Goal: Task Accomplishment & Management: Use online tool/utility

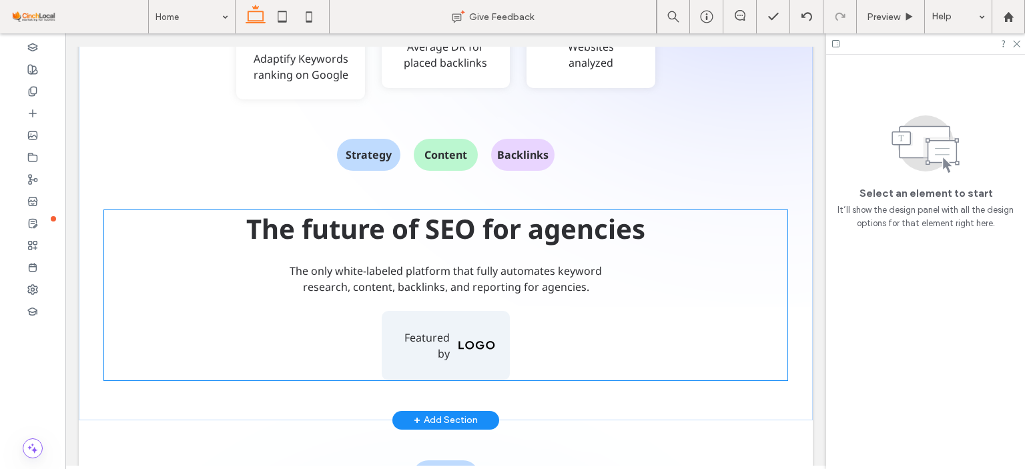
scroll to position [1246, 0]
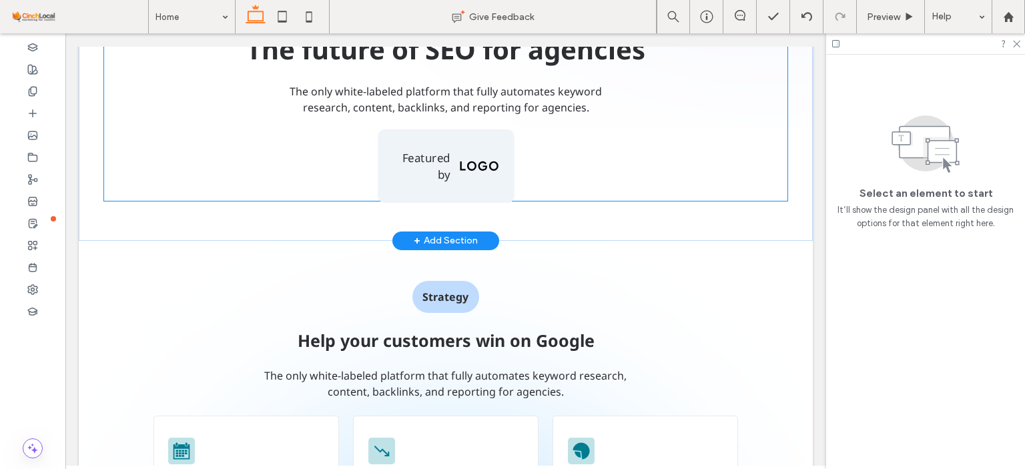
click at [487, 131] on div "Featured by" at bounding box center [446, 165] width 136 height 73
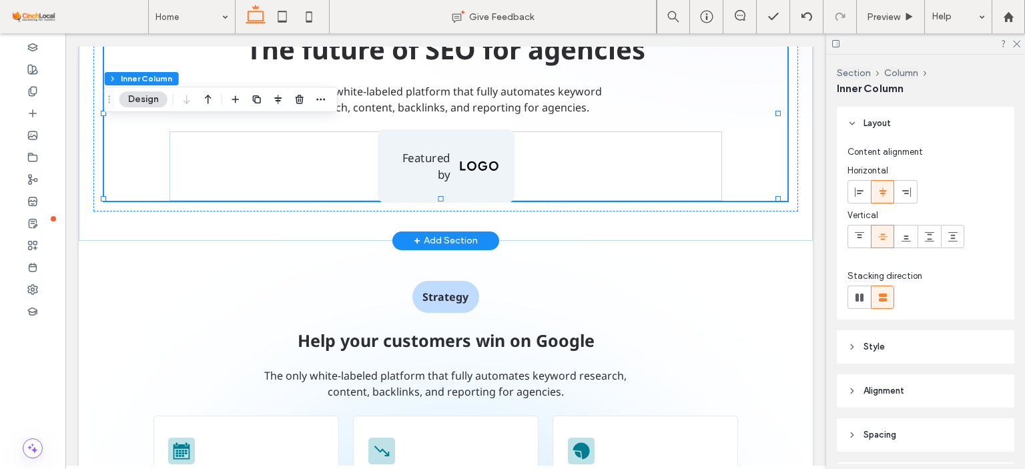
click at [491, 138] on div "Featured by" at bounding box center [446, 165] width 136 height 73
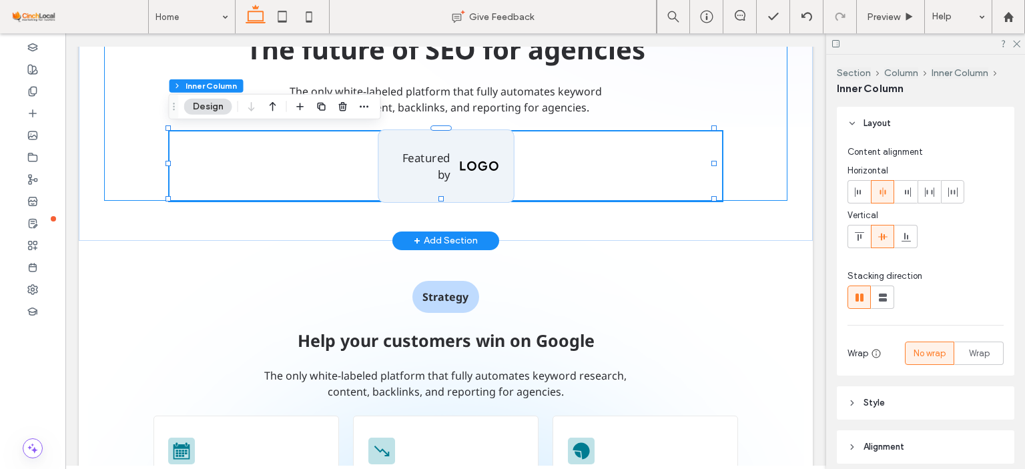
click at [491, 138] on div "Featured by" at bounding box center [446, 165] width 136 height 73
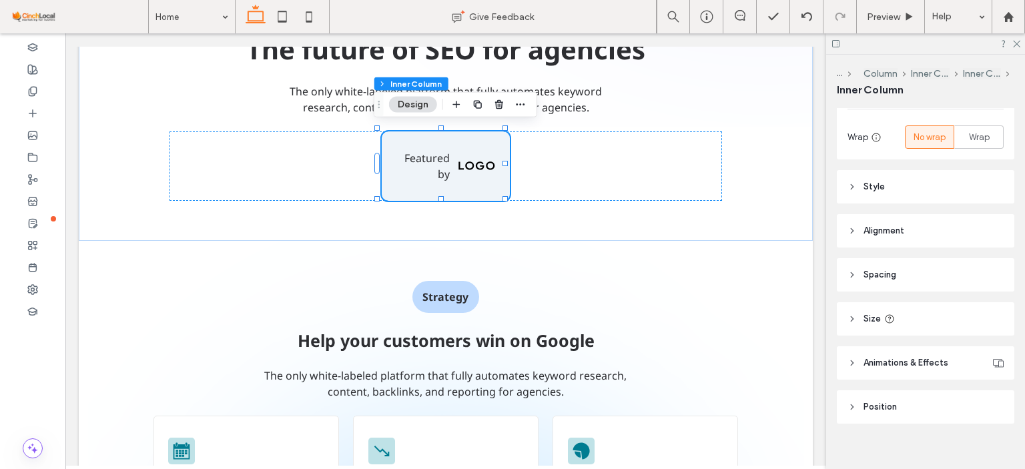
scroll to position [230, 0]
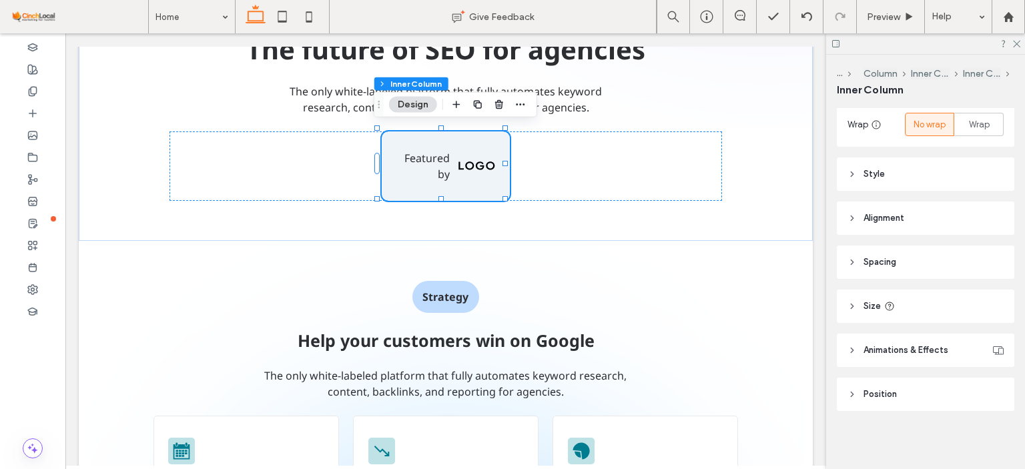
click at [916, 286] on div "Layout Content alignment Horizontal Vertical Stacking direction Wrap No wrap Wr…" at bounding box center [930, 286] width 186 height 356
click at [930, 307] on header "Size" at bounding box center [926, 306] width 178 height 33
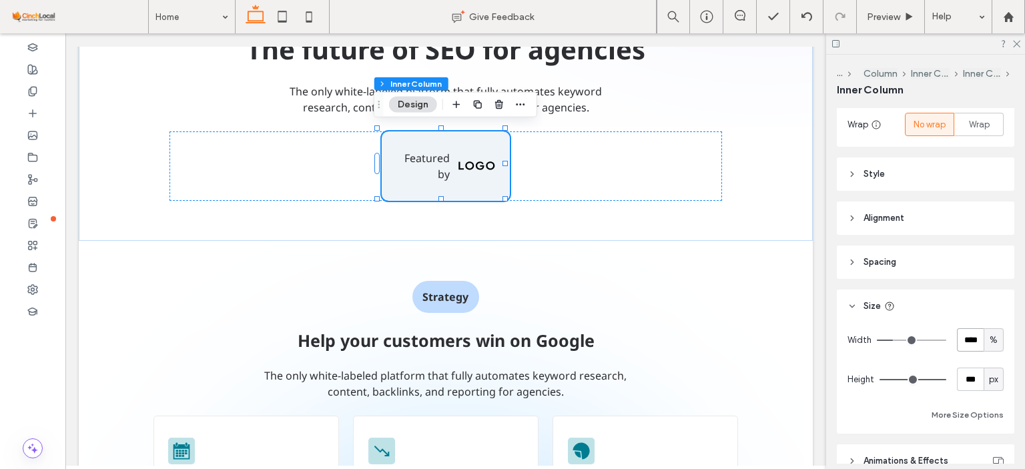
click at [966, 340] on input "****" at bounding box center [970, 339] width 27 height 23
click at [394, 129] on div "Featured by" at bounding box center [446, 165] width 136 height 73
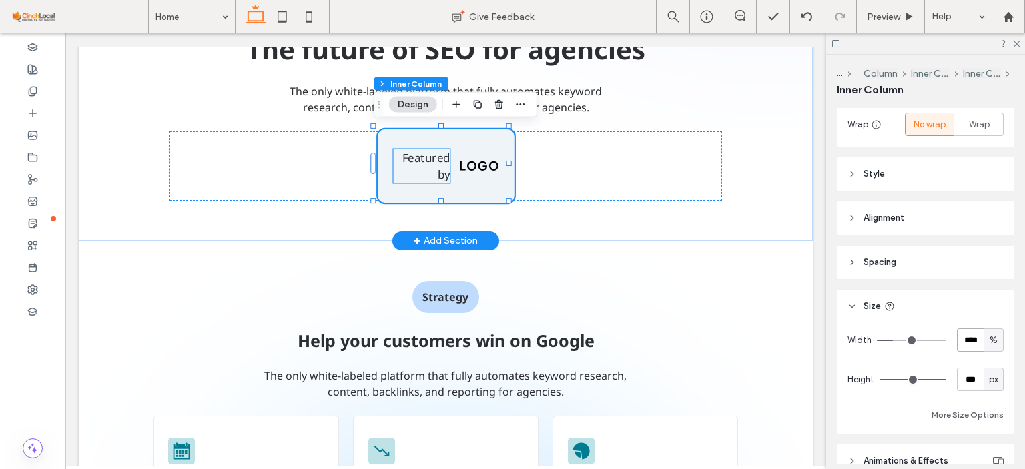
click at [422, 156] on span "Featured by" at bounding box center [426, 166] width 48 height 33
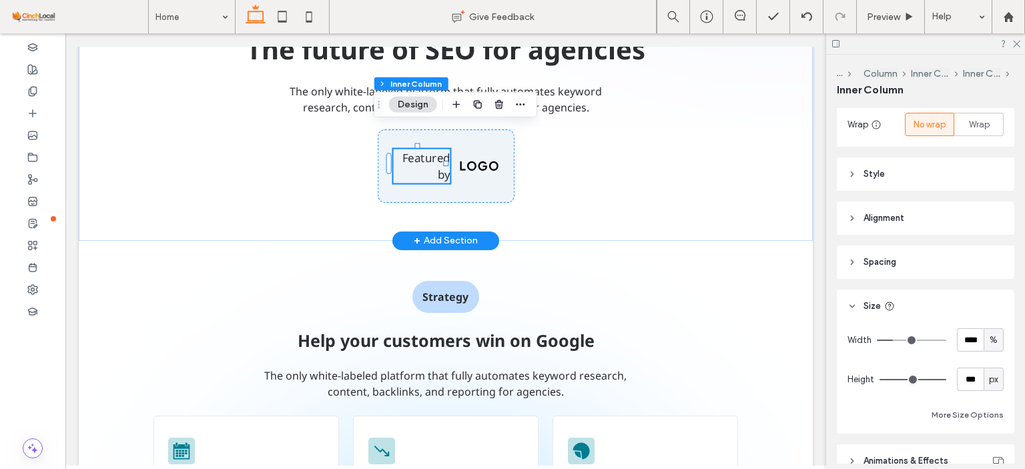
click at [394, 192] on div "Featured by" at bounding box center [446, 165] width 136 height 73
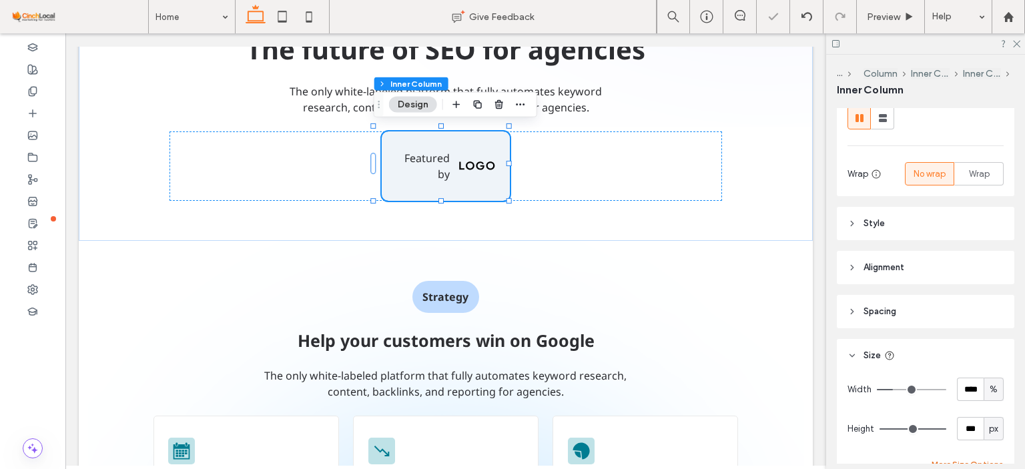
scroll to position [267, 0]
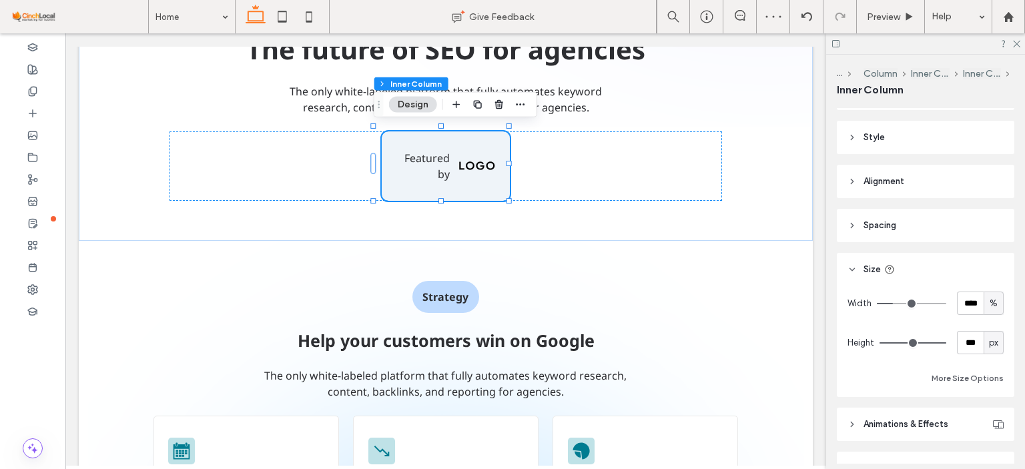
click at [898, 217] on header "Spacing" at bounding box center [926, 225] width 178 height 33
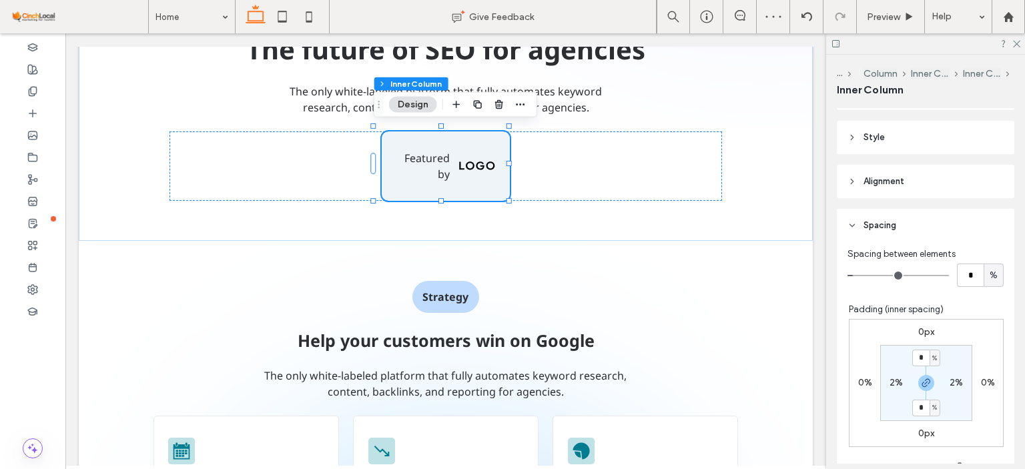
click at [890, 379] on label "2%" at bounding box center [896, 382] width 13 height 11
type input "*"
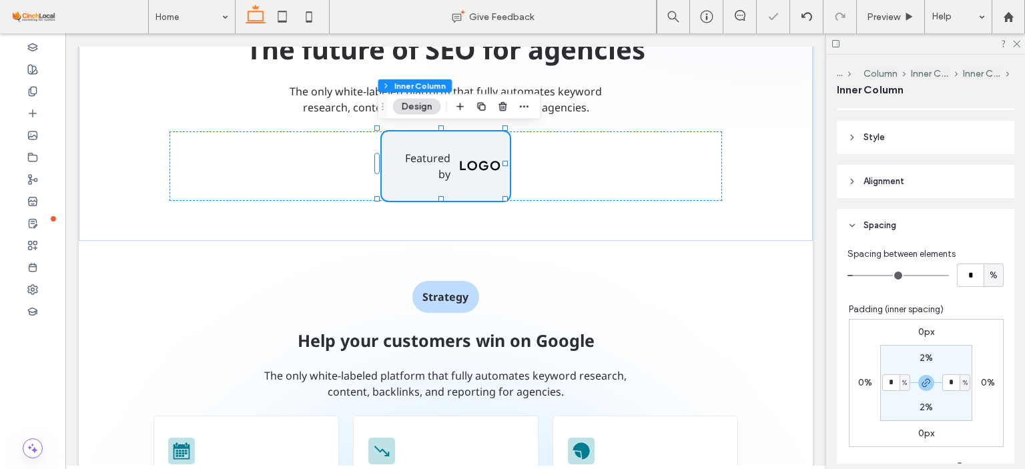
type input "*"
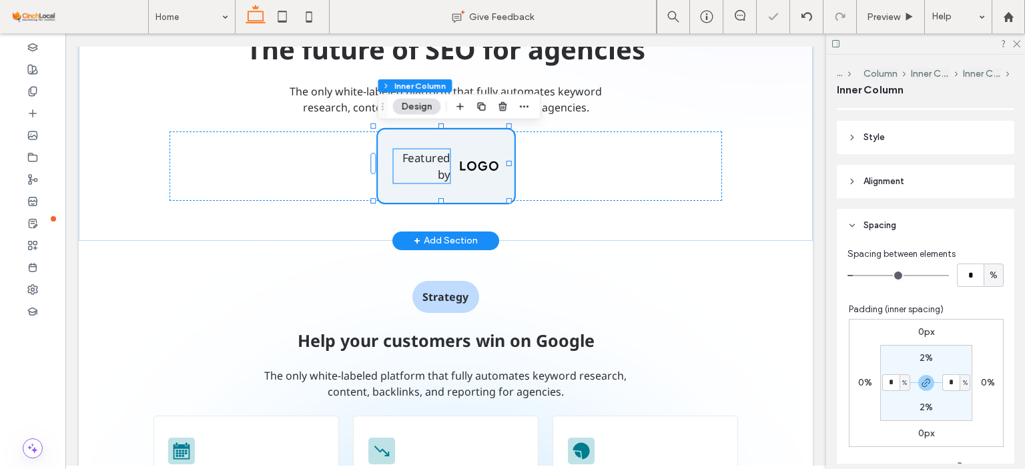
click at [404, 158] on span "Featured by" at bounding box center [426, 166] width 48 height 33
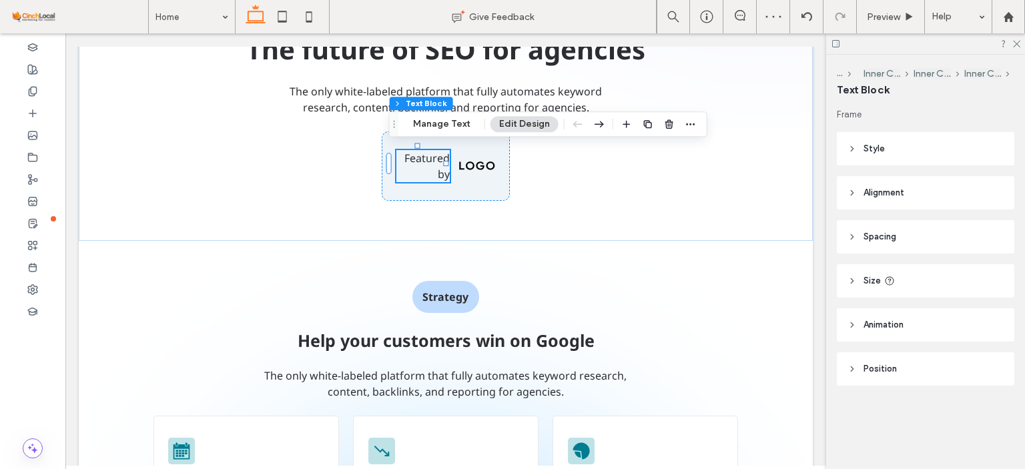
click at [915, 274] on header "Size" at bounding box center [926, 280] width 178 height 33
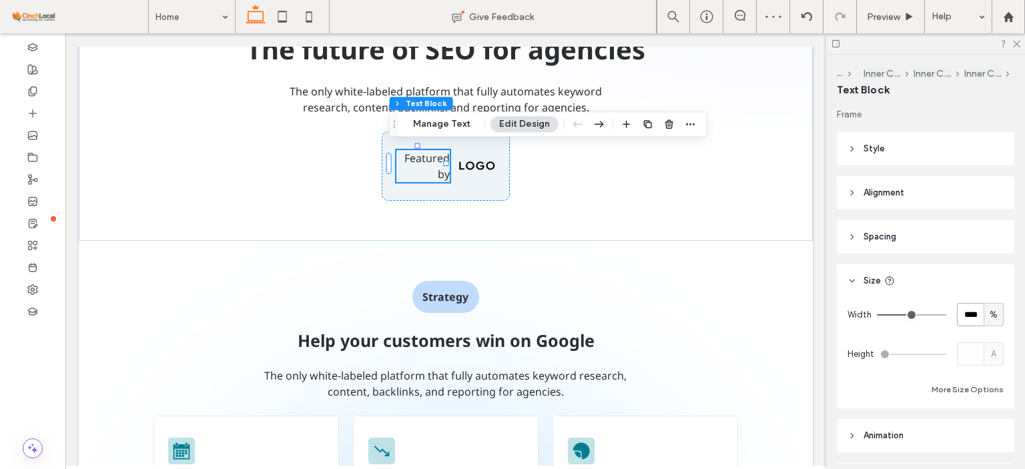
click at [957, 321] on input "****" at bounding box center [970, 314] width 27 height 23
type input "**"
click at [478, 166] on img at bounding box center [478, 166] width 39 height 14
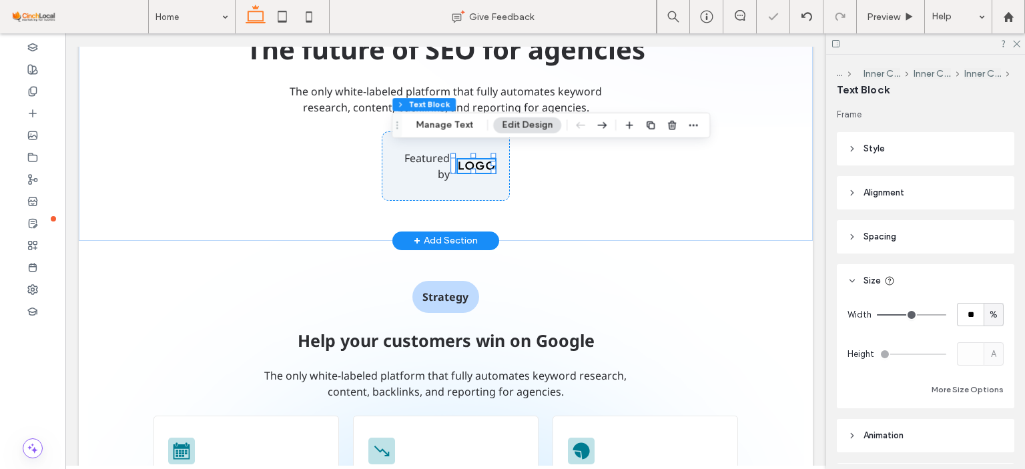
click at [483, 170] on div at bounding box center [473, 170] width 39 height 1
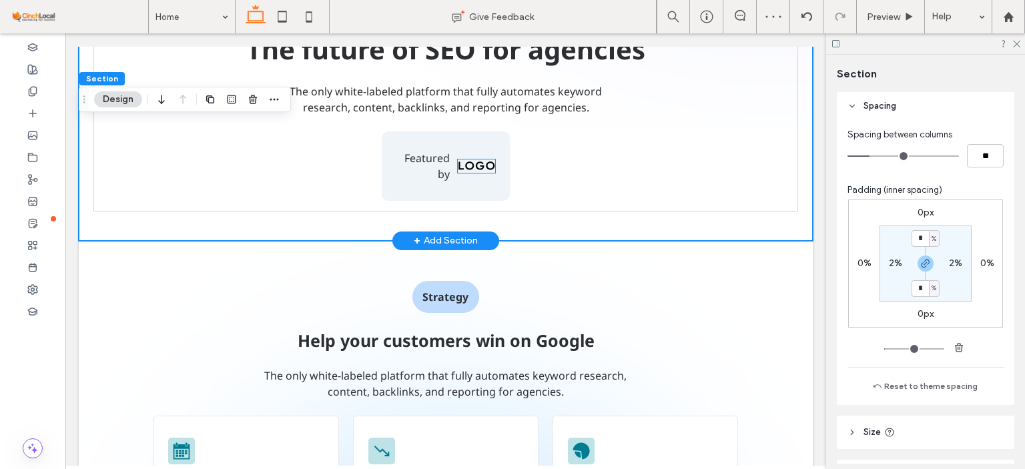
scroll to position [200, 0]
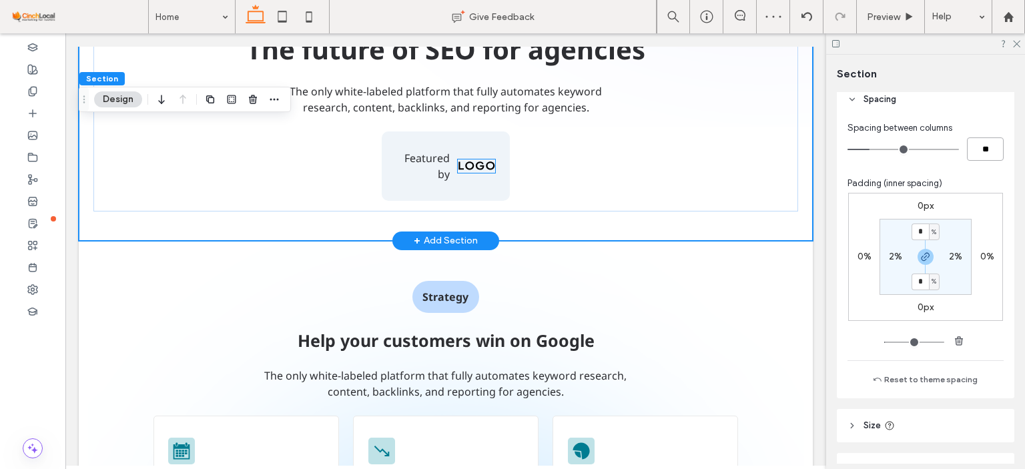
click at [987, 148] on input "**" at bounding box center [985, 149] width 37 height 23
type input "**"
type input "*"
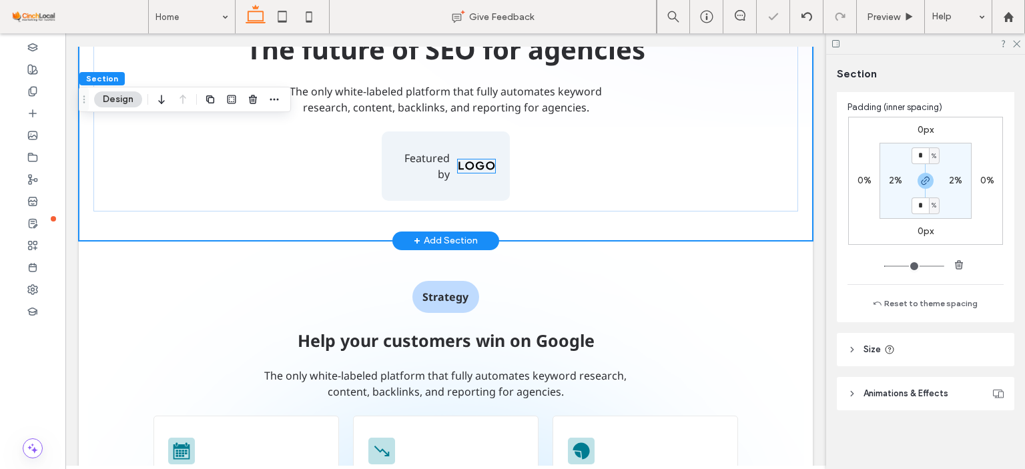
click at [965, 337] on header "Size" at bounding box center [926, 349] width 178 height 33
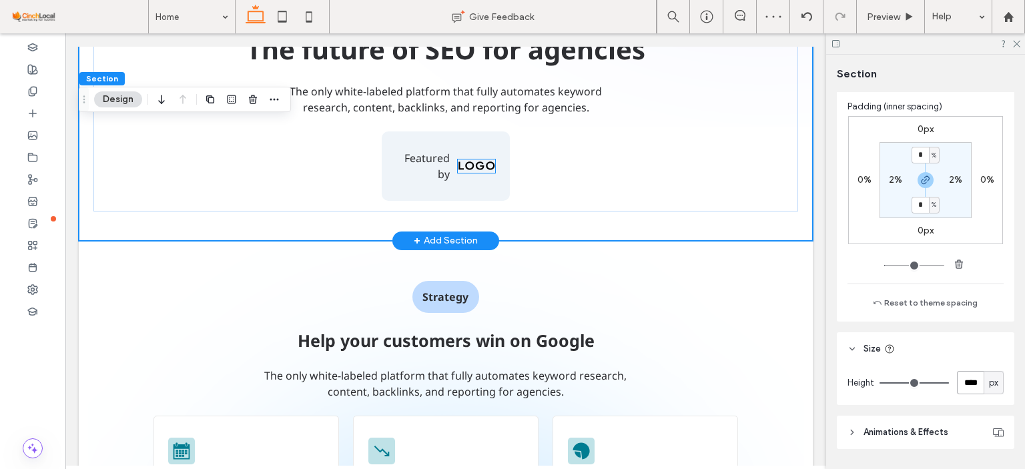
click at [970, 388] on input "****" at bounding box center [970, 382] width 27 height 23
click at [472, 182] on div "Featured by" at bounding box center [446, 165] width 136 height 73
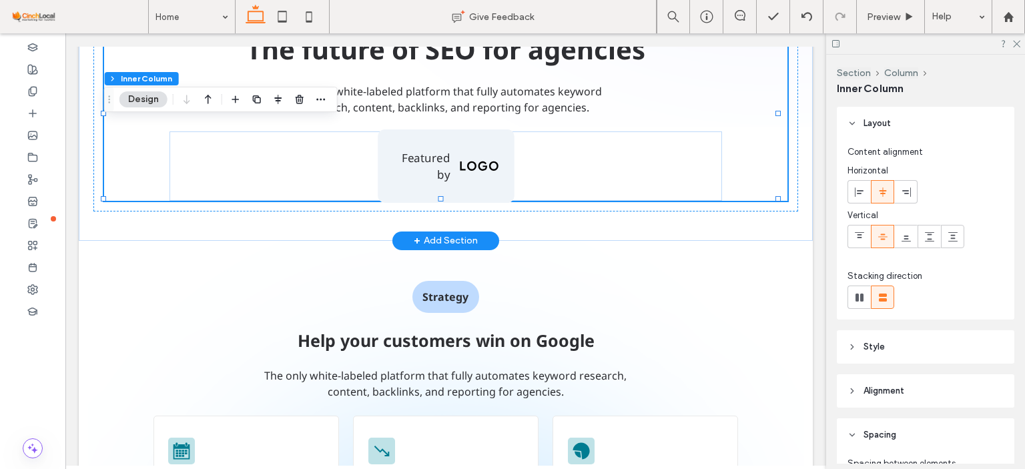
click at [465, 151] on div "Featured by" at bounding box center [446, 165] width 136 height 73
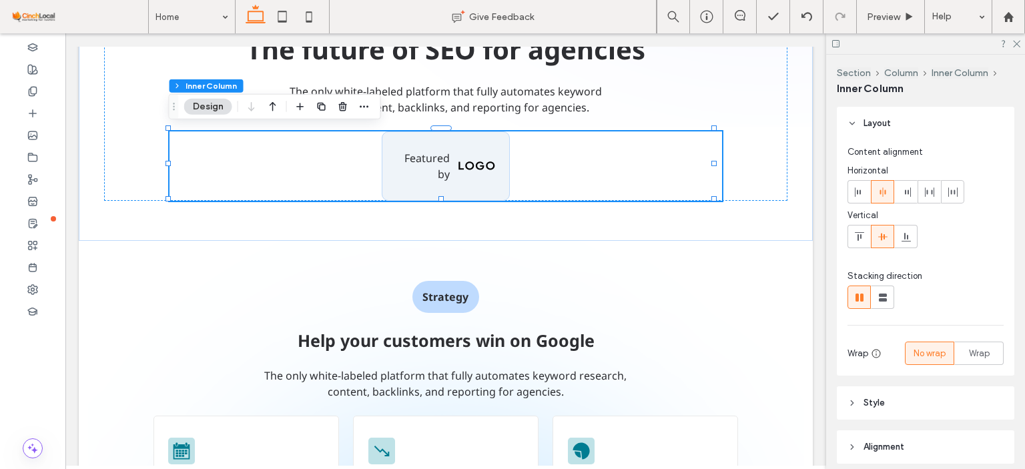
scroll to position [133, 0]
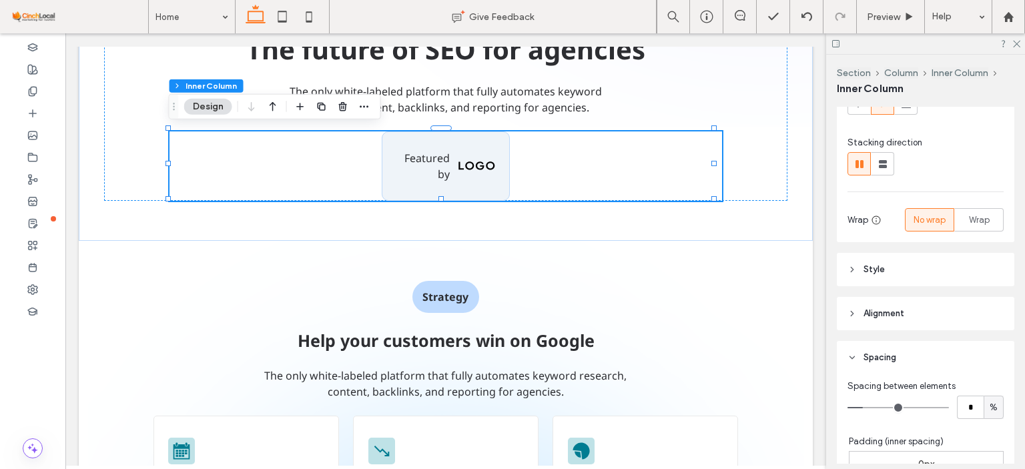
click at [894, 260] on header "Style" at bounding box center [926, 269] width 178 height 33
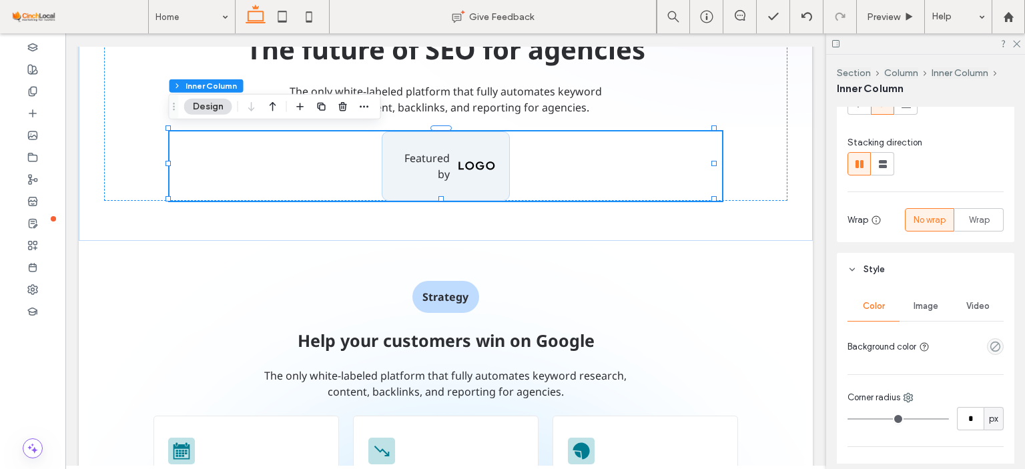
click at [894, 260] on header "Style" at bounding box center [926, 269] width 178 height 33
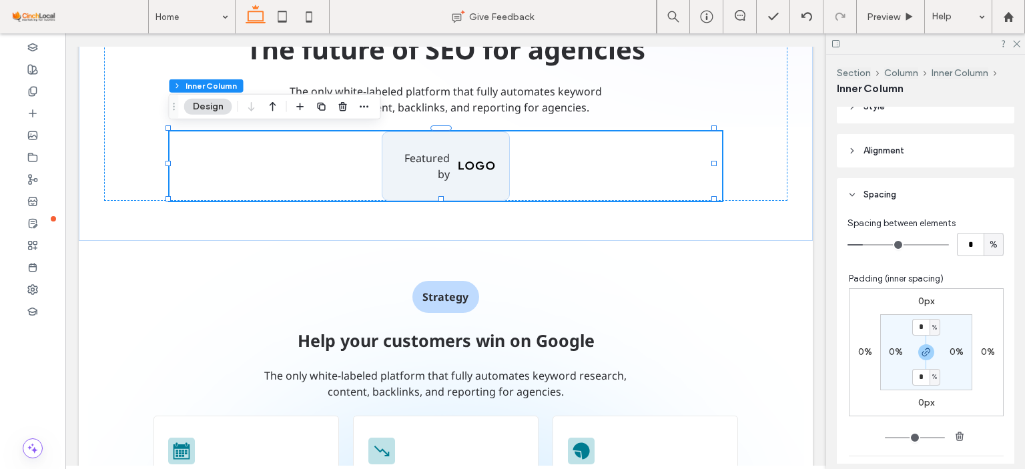
scroll to position [334, 0]
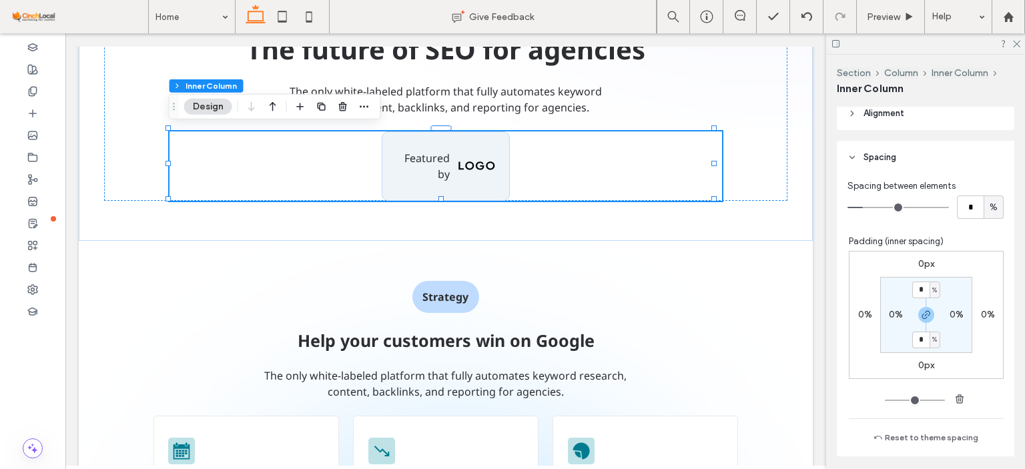
click at [984, 200] on div "%" at bounding box center [994, 207] width 20 height 23
click at [967, 211] on input "*" at bounding box center [970, 207] width 27 height 23
type input "*"
click at [479, 179] on div "Featured by" at bounding box center [446, 165] width 136 height 73
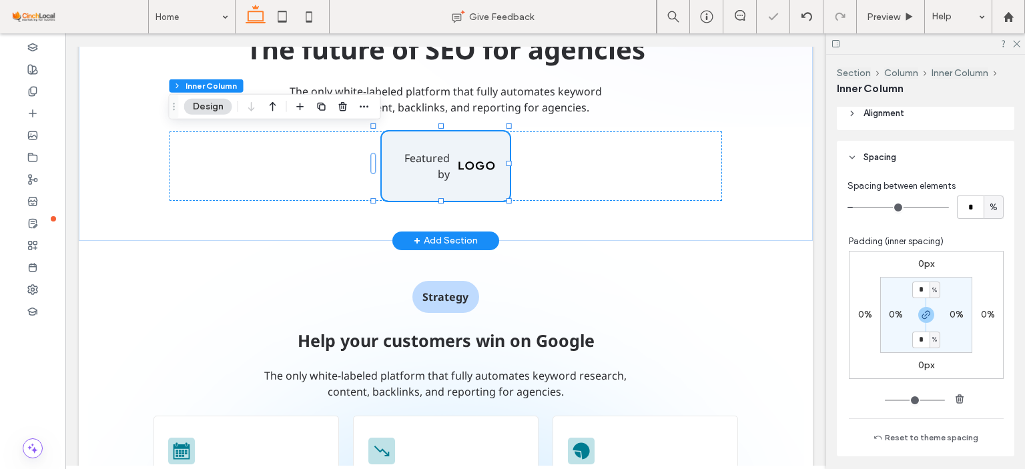
click at [774, 173] on div "The future of SEO for agencies The only white-labeled platform that fully autom…" at bounding box center [445, 116] width 683 height 170
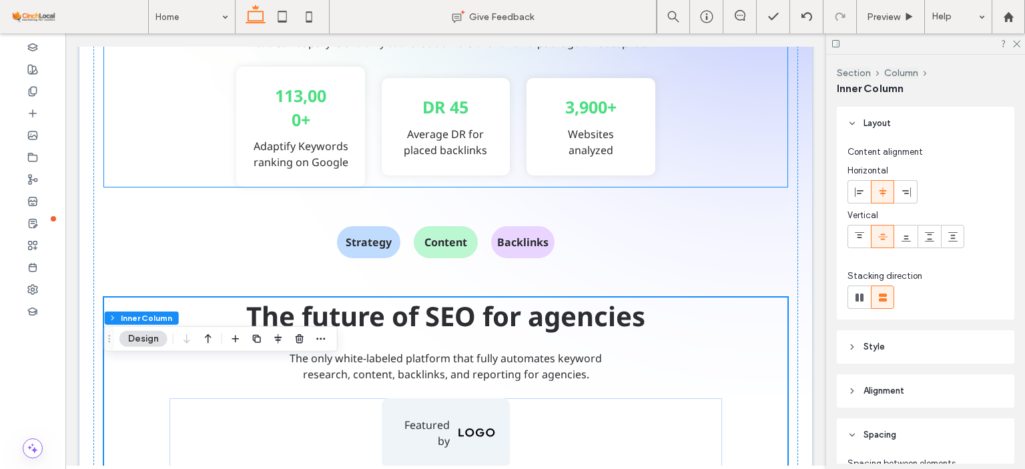
scroll to position [712, 0]
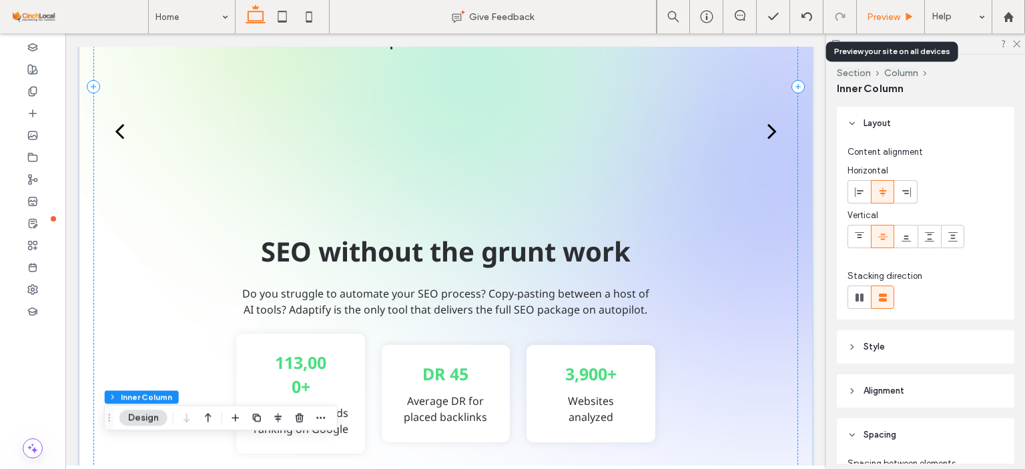
click at [898, 25] on div "Preview" at bounding box center [891, 16] width 68 height 33
click at [898, 11] on span "Preview" at bounding box center [883, 16] width 33 height 11
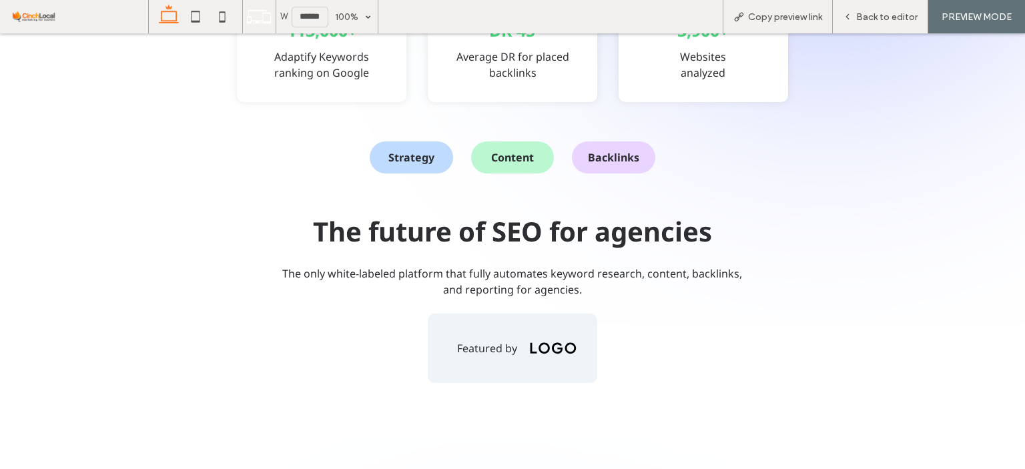
scroll to position [1010, 0]
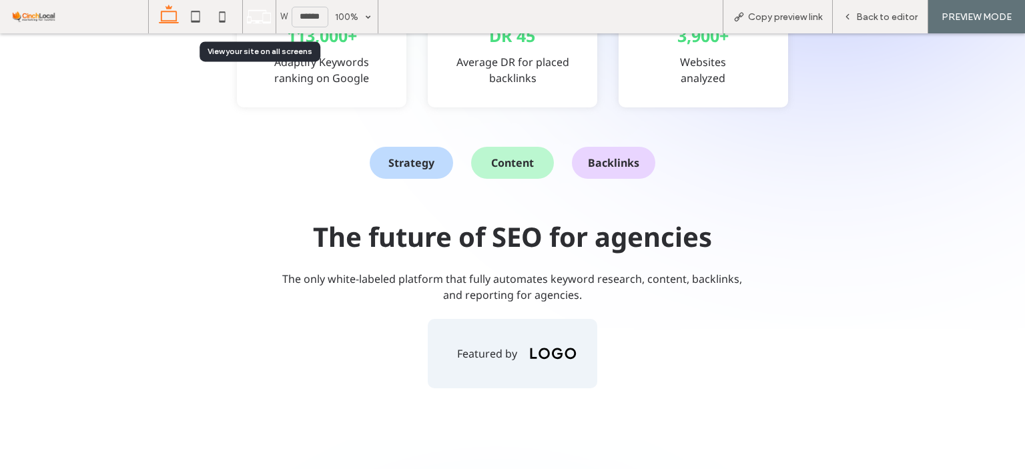
click at [259, 18] on icon at bounding box center [258, 16] width 25 height 25
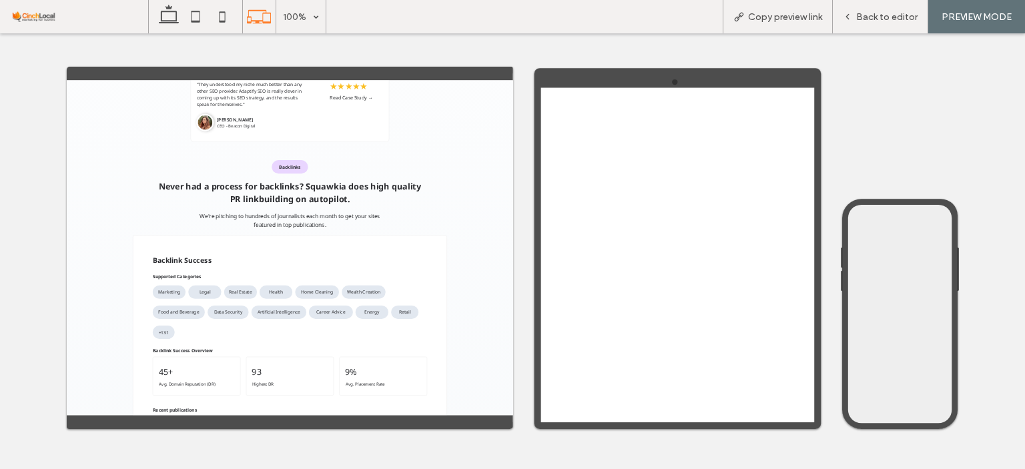
scroll to position [3413, 0]
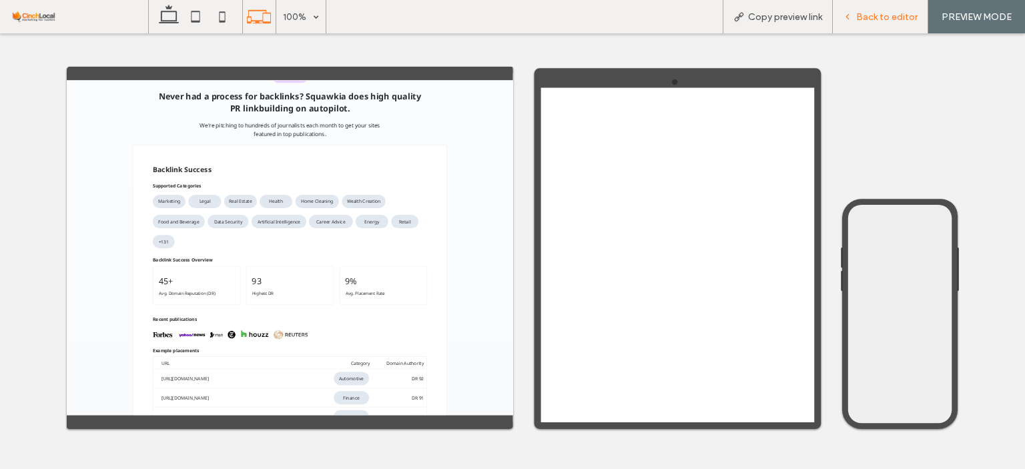
click at [876, 11] on span "Back to editor" at bounding box center [886, 16] width 61 height 11
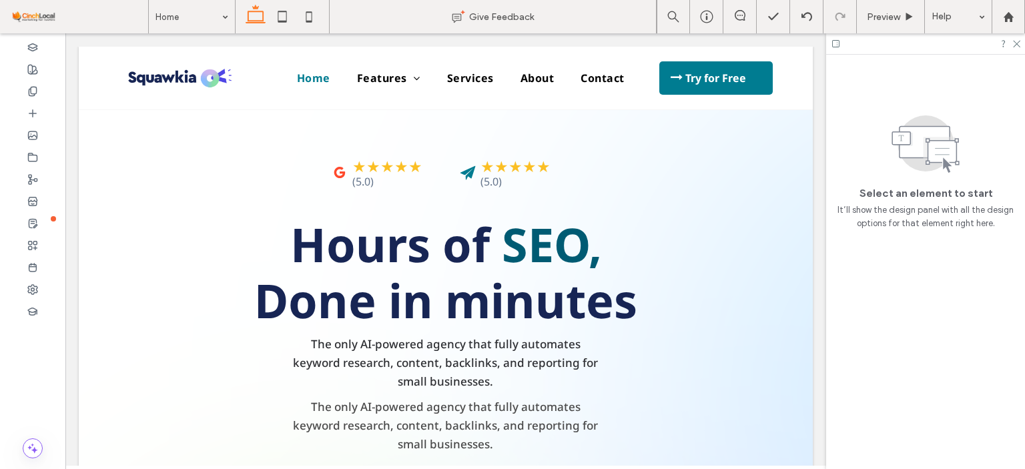
drag, startPoint x: 822, startPoint y: 254, endPoint x: 236, endPoint y: 60, distance: 616.8
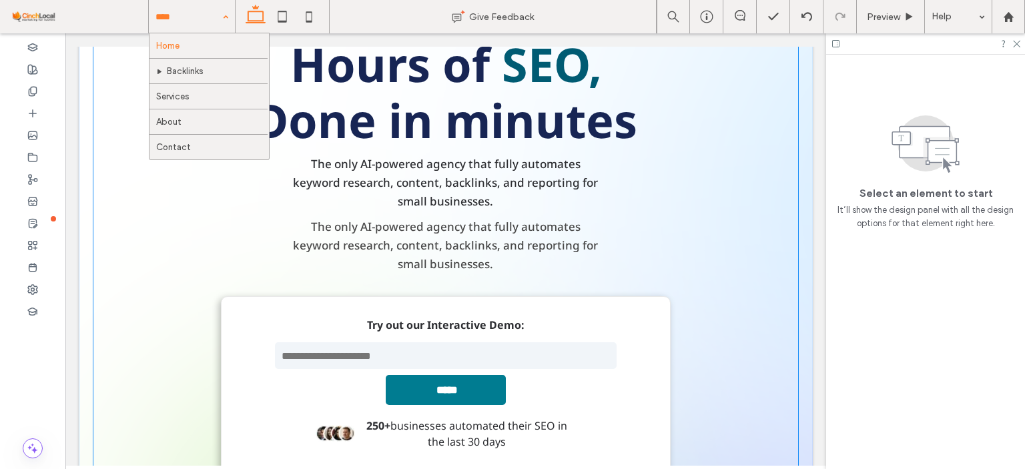
scroll to position [200, 0]
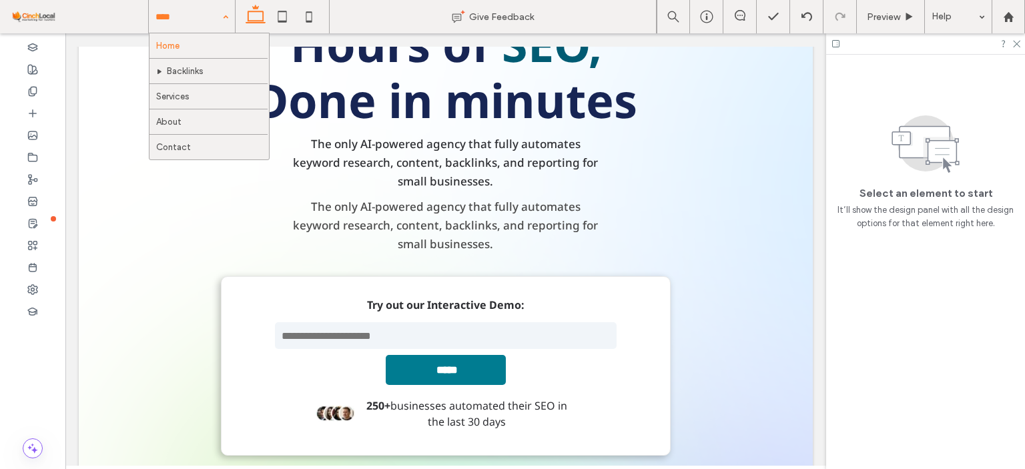
click at [171, 19] on input at bounding box center [189, 16] width 66 height 33
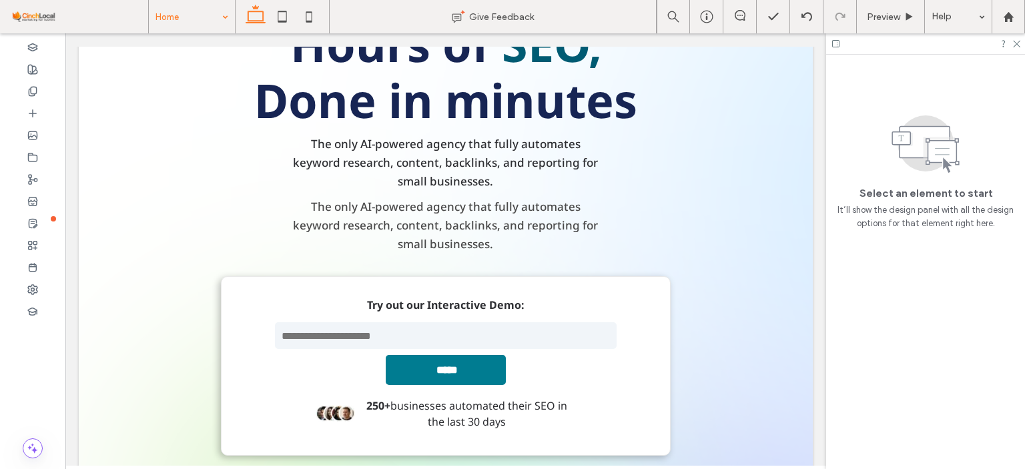
click at [222, 13] on div "Home" at bounding box center [192, 16] width 86 height 33
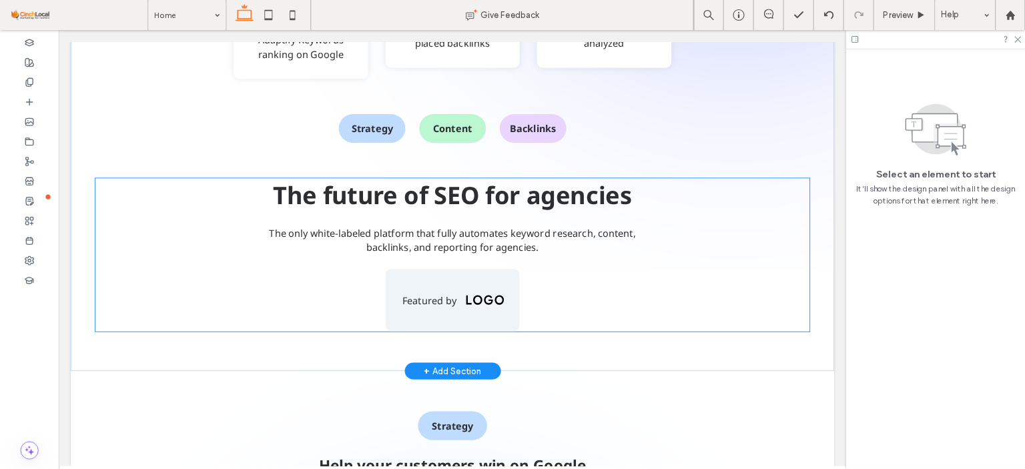
scroll to position [1193, 0]
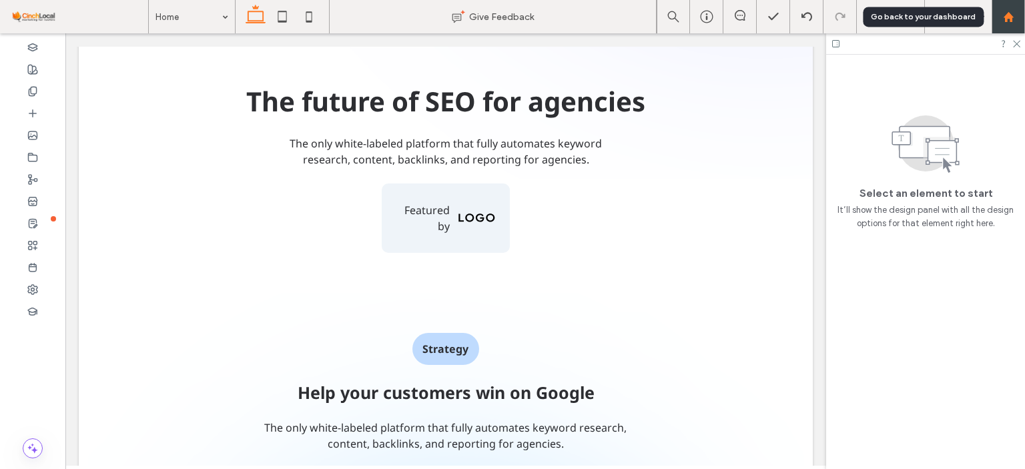
click at [1013, 31] on div at bounding box center [1008, 16] width 33 height 33
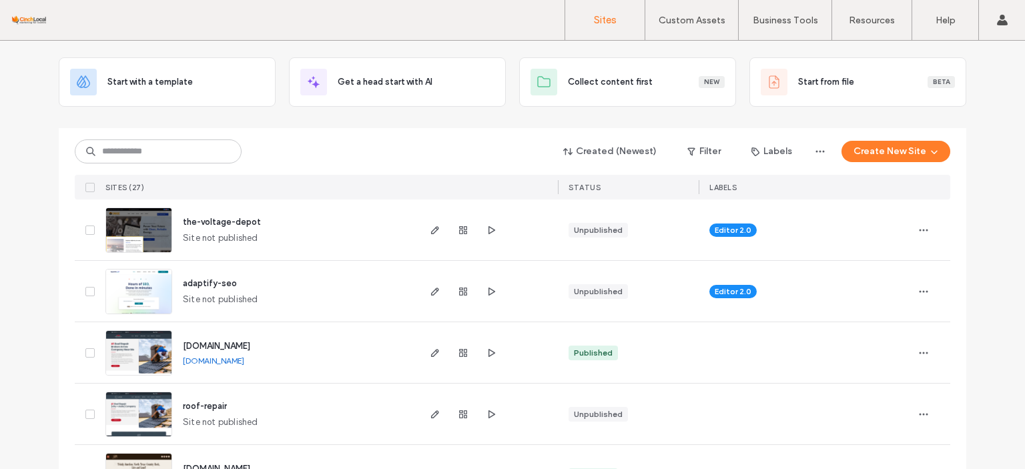
scroll to position [67, 0]
